Goal: Task Accomplishment & Management: Manage account settings

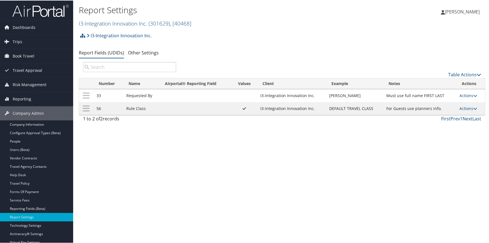
click at [125, 19] on small "I3-Integration Innovation Inc. ( 301629 ) , [ 40468 ]" at bounding box center [135, 23] width 112 height 8
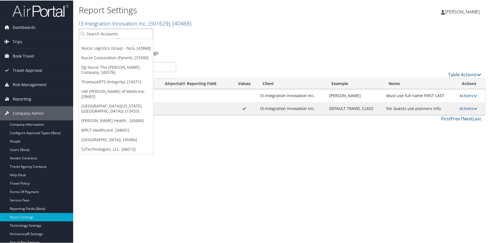
click at [123, 21] on link "I3-Integration Innovation Inc. ( 301629 ) , [ 40468 ]" at bounding box center [135, 23] width 112 height 8
click at [102, 80] on link "ThomasARTS (Integrity), [16571]" at bounding box center [116, 82] width 74 height 10
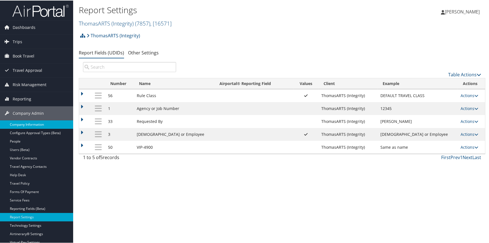
click at [39, 124] on link "Company Information" at bounding box center [36, 124] width 73 height 8
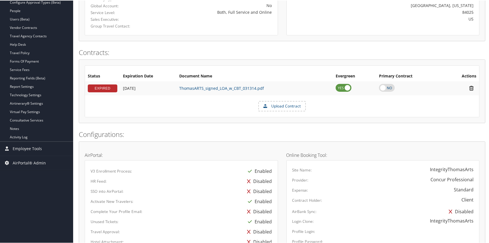
scroll to position [179, 0]
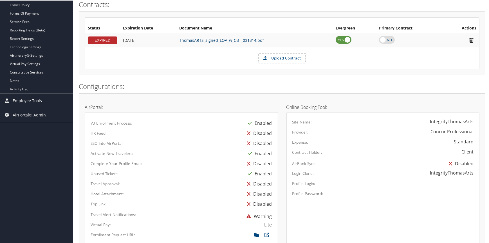
click at [200, 39] on link "ThomasARTS_signed_LOA_w_CBT_031314.pdf" at bounding box center [221, 39] width 85 height 5
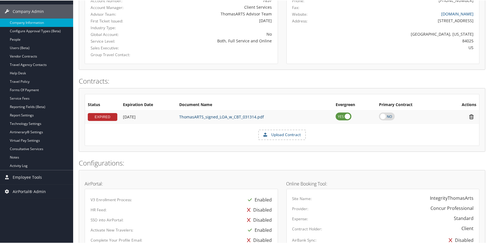
scroll to position [0, 0]
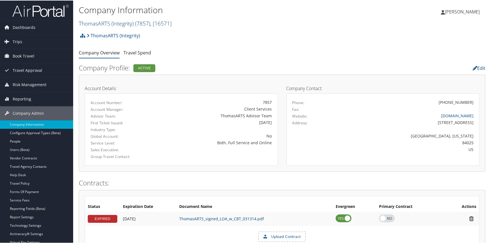
click at [113, 22] on link "ThomasARTS (Integrity) ( 7857 ) , [ 16571 ]" at bounding box center [125, 23] width 93 height 8
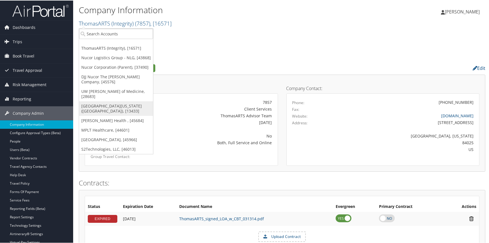
click at [104, 101] on link "[GEOGRAPHIC_DATA][US_STATE] ([GEOGRAPHIC_DATA]), [13433]" at bounding box center [116, 108] width 74 height 15
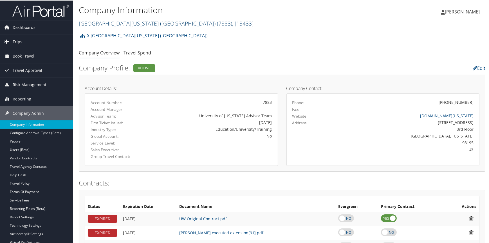
click at [123, 24] on link "University of Washington (UW) ( 7883 ) , [ 13433 ]" at bounding box center [166, 23] width 175 height 8
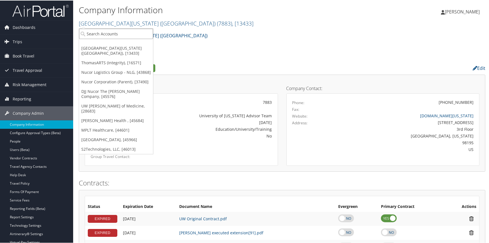
click at [113, 36] on input "search" at bounding box center [116, 33] width 74 height 10
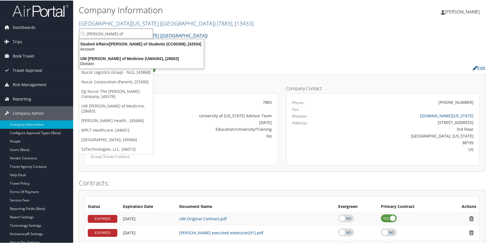
type input "dean of"
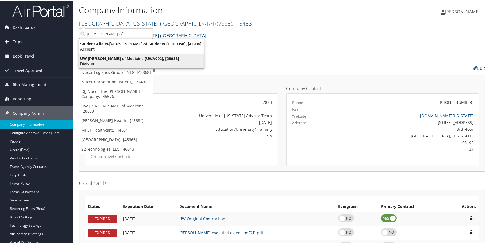
click at [123, 59] on div "UW Dean of Medicine (UWA002), [28683]" at bounding box center [141, 58] width 131 height 5
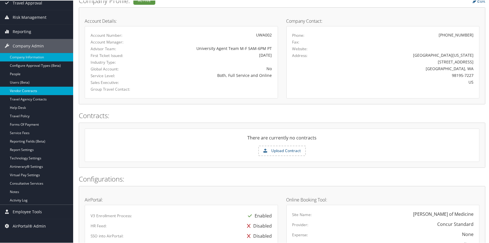
scroll to position [76, 0]
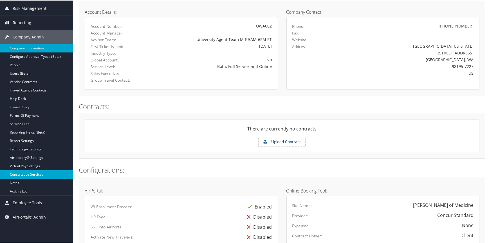
click at [26, 174] on link "Consultative Services" at bounding box center [36, 174] width 73 height 8
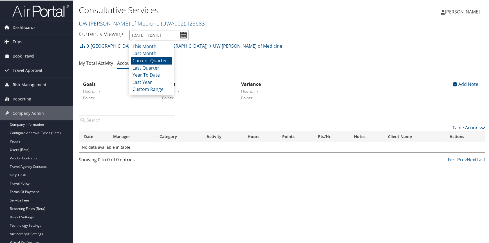
click at [181, 33] on input "7/1/2025 - 9/30/2025" at bounding box center [158, 35] width 59 height 10
click at [152, 74] on li "Year To Date" at bounding box center [151, 74] width 41 height 7
type input "1/1/2025 - 9/29/2025"
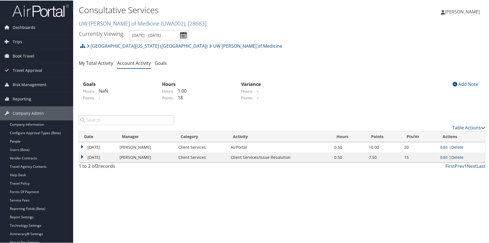
click at [442, 145] on link "Edit" at bounding box center [443, 146] width 7 height 5
select select "1"
select select "231-1"
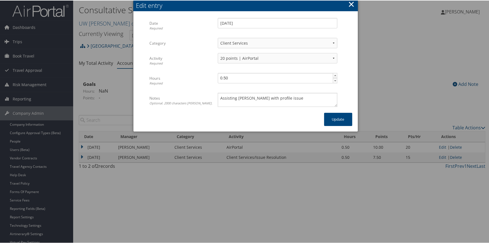
click at [351, 6] on button "×" at bounding box center [351, 3] width 6 height 11
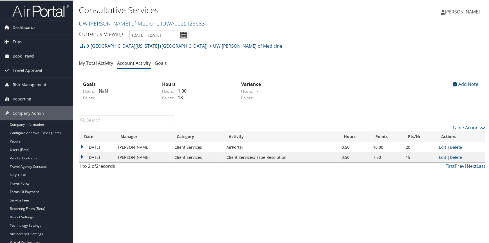
click at [443, 155] on link "Edit" at bounding box center [442, 156] width 7 height 5
select select "1"
select select "228-1"
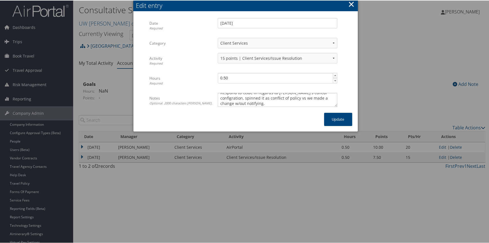
scroll to position [7, 0]
click at [351, 6] on button "×" at bounding box center [351, 3] width 6 height 11
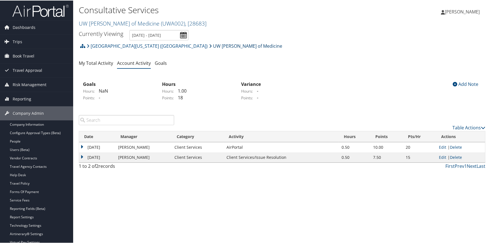
click at [209, 46] on link "UW [PERSON_NAME] of Medicine" at bounding box center [245, 45] width 73 height 11
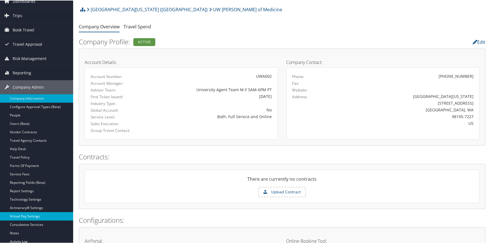
scroll to position [51, 0]
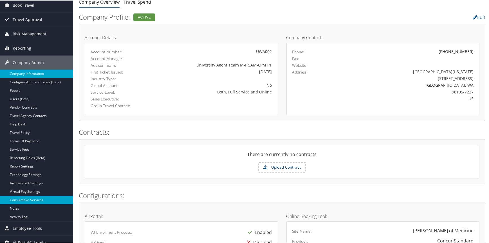
click at [45, 199] on link "Consultative Services" at bounding box center [36, 200] width 73 height 8
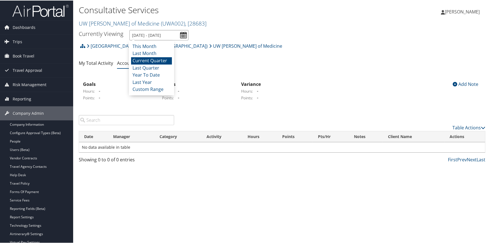
click at [182, 36] on input "[DATE] - [DATE]" at bounding box center [158, 35] width 59 height 10
click at [161, 71] on li "Year To Date" at bounding box center [151, 74] width 41 height 7
type input "[DATE] - [DATE]"
